Goal: Check status: Check status

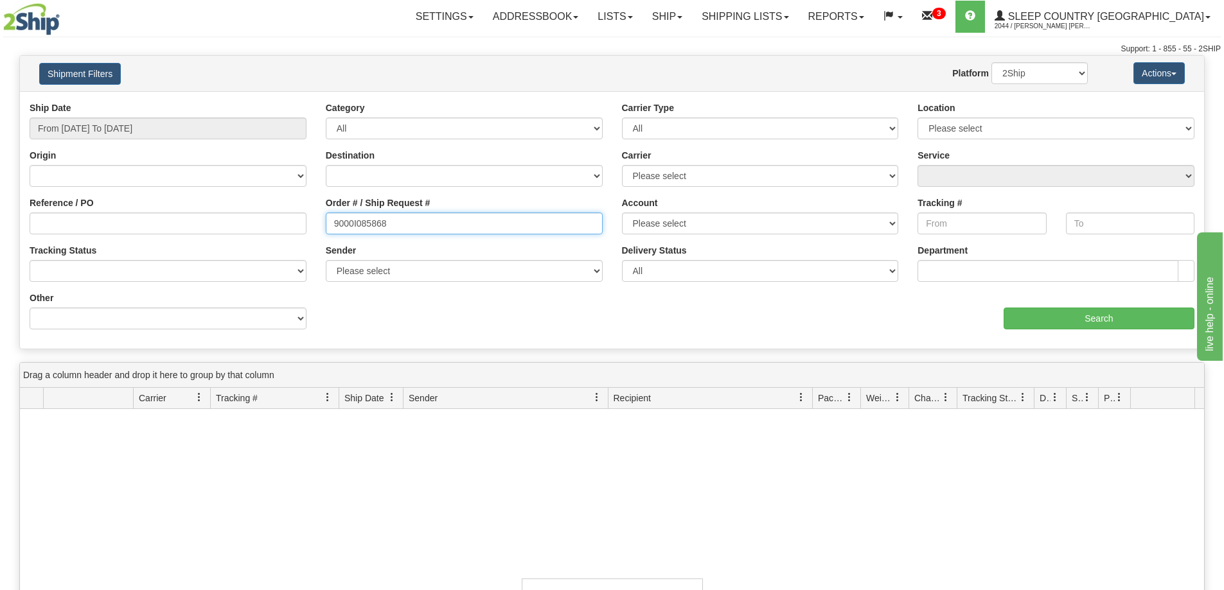
drag, startPoint x: 407, startPoint y: 227, endPoint x: 463, endPoint y: 241, distance: 57.6
click at [233, 101] on div "Reference / PO Order # / Ship Request # 9000I085868 Account Please select [GEOG…" at bounding box center [612, 101] width 1184 height 0
paste input "58"
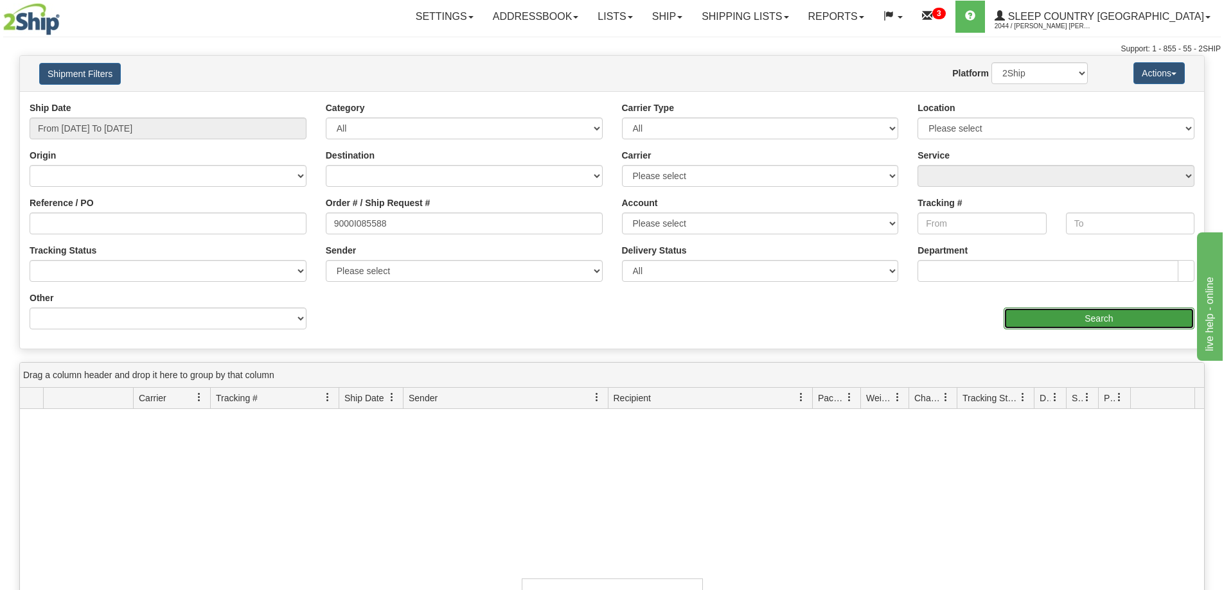
click at [1050, 320] on input "Search" at bounding box center [1098, 319] width 191 height 22
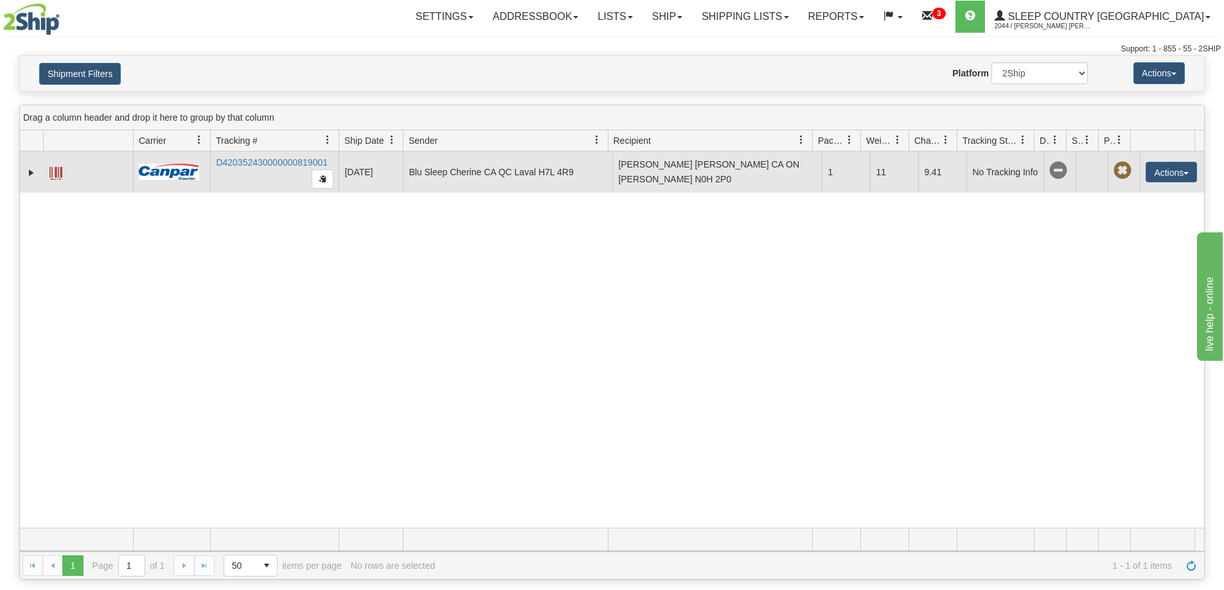
click at [262, 155] on td "D420352430000000819001" at bounding box center [274, 172] width 128 height 41
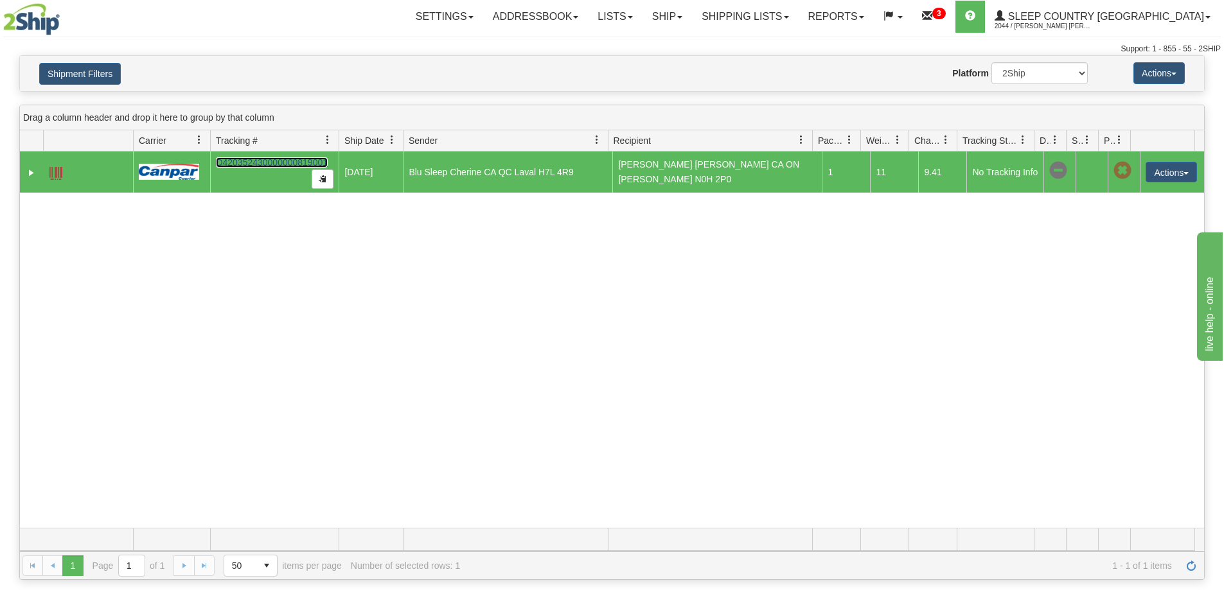
click at [267, 161] on link "D420352430000000819001" at bounding box center [272, 162] width 112 height 10
click at [97, 76] on button "Shipment Filters" at bounding box center [80, 74] width 82 height 22
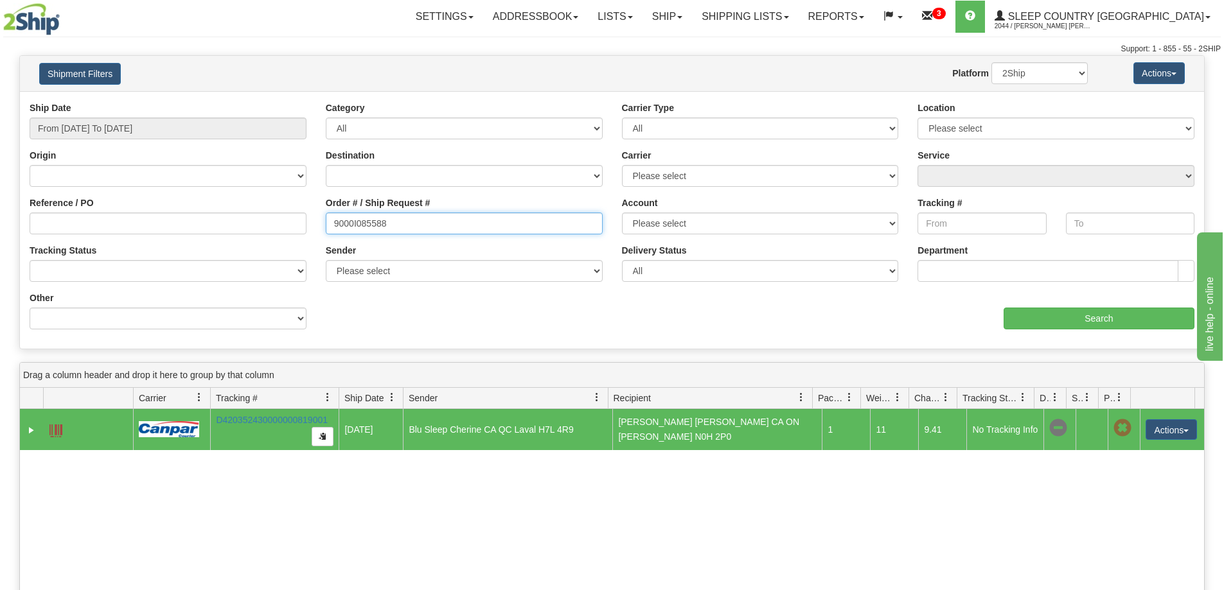
drag, startPoint x: 414, startPoint y: 231, endPoint x: 239, endPoint y: 243, distance: 175.2
click at [238, 243] on div "Ship Date From [DATE] To [DATE] Category All Inbound Outbound Carrier Type All …" at bounding box center [612, 220] width 1184 height 238
paste input "91032"
type input "9000I091032"
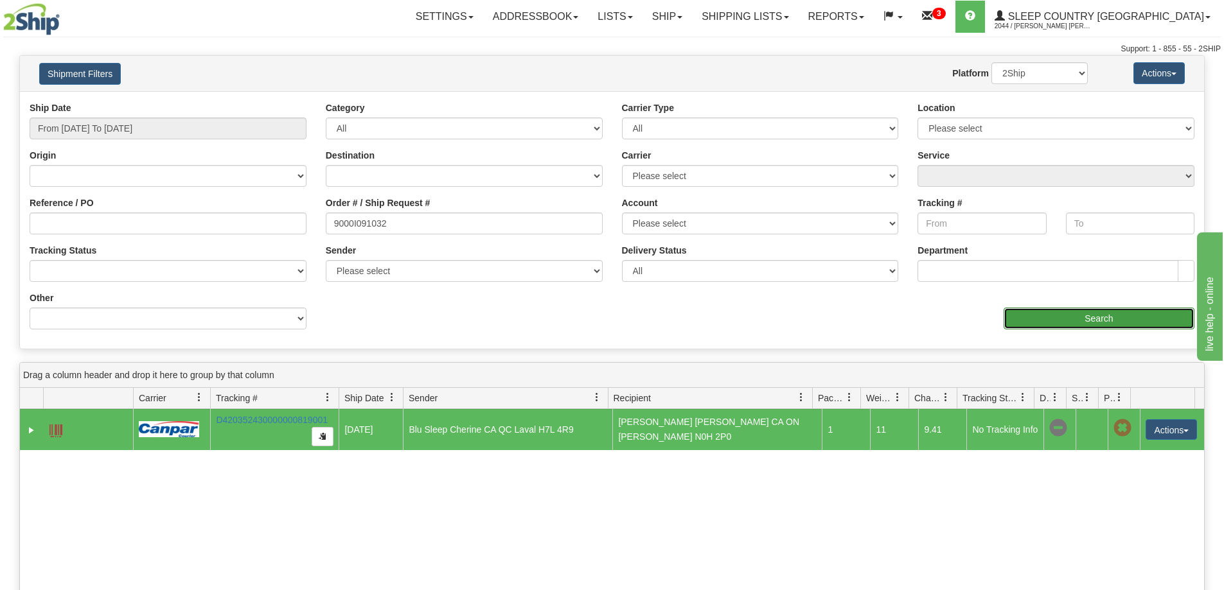
click at [1070, 322] on input "Search" at bounding box center [1098, 319] width 191 height 22
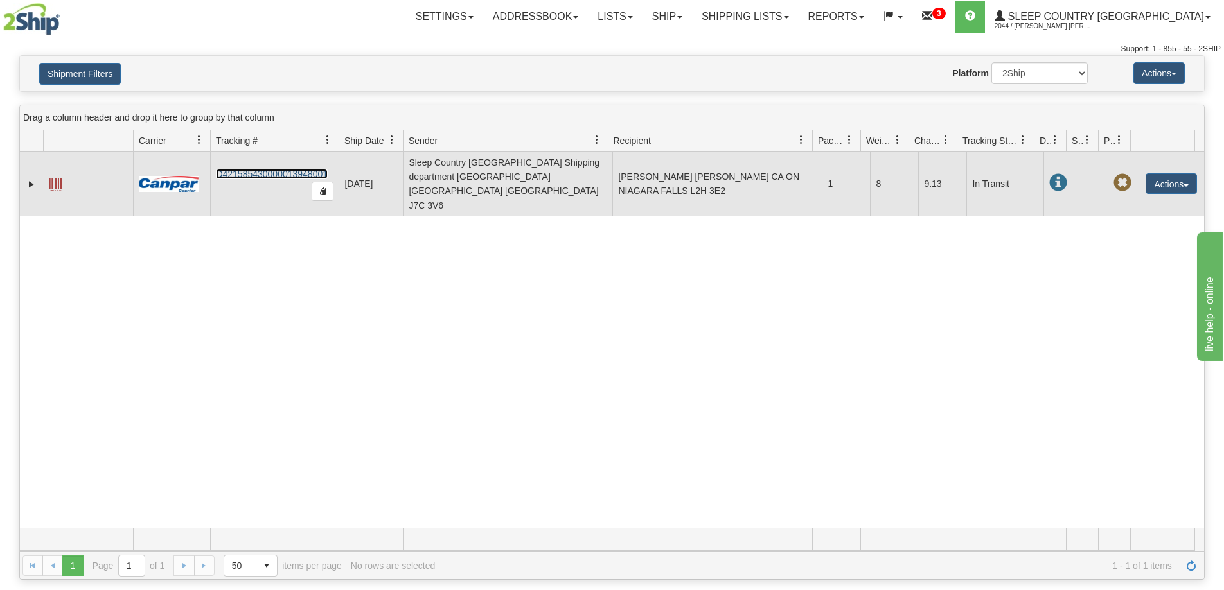
click at [258, 169] on link "D421585430000013948001" at bounding box center [272, 174] width 112 height 10
